Goal: Information Seeking & Learning: Learn about a topic

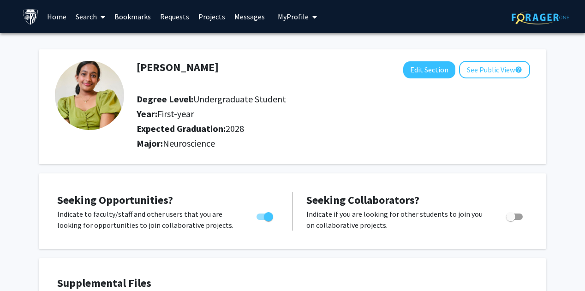
click at [204, 16] on link "Projects" at bounding box center [212, 16] width 36 height 32
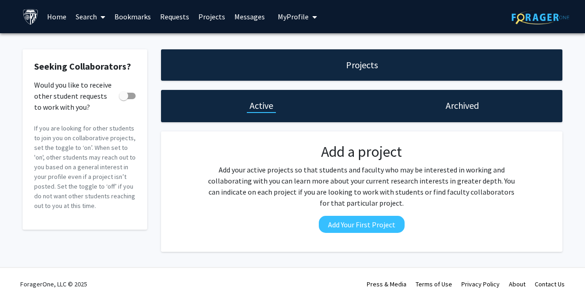
click at [91, 16] on link "Search" at bounding box center [90, 16] width 39 height 32
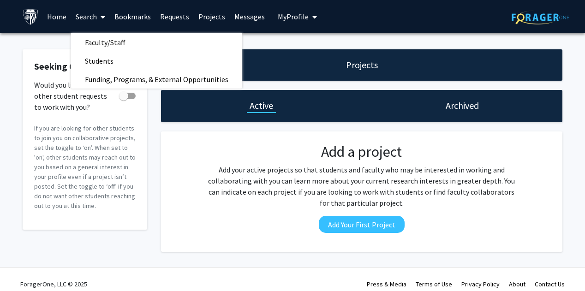
click at [154, 39] on link "Faculty/Staff" at bounding box center [156, 43] width 171 height 14
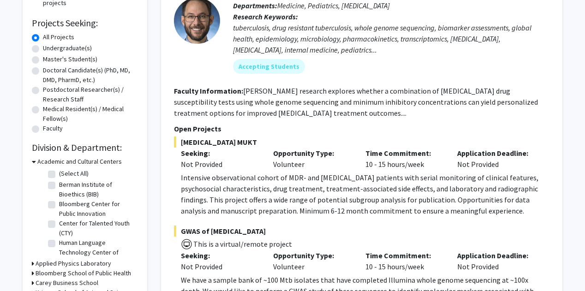
scroll to position [141, 0]
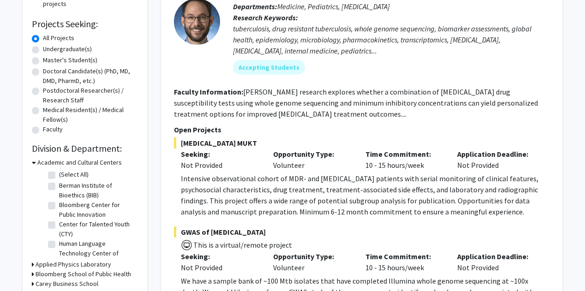
click at [68, 49] on label "Undergraduate(s)" at bounding box center [67, 49] width 49 height 10
click at [49, 49] on input "Undergraduate(s)" at bounding box center [46, 47] width 6 height 6
radio input "true"
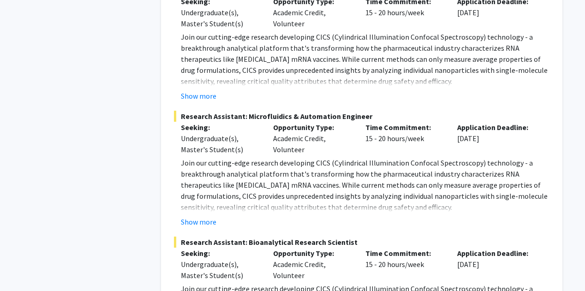
scroll to position [4068, 0]
